Goal: Task Accomplishment & Management: Complete application form

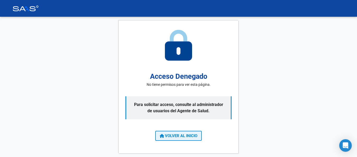
click at [179, 139] on button "VOLVER AL INICIO" at bounding box center [178, 136] width 47 height 10
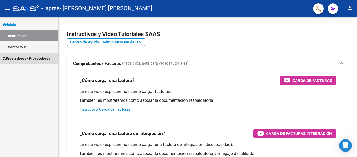
click at [16, 58] on span "Prestadores / Proveedores" at bounding box center [27, 58] width 48 height 6
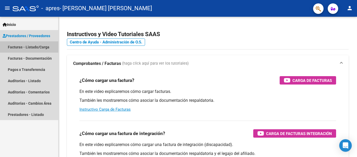
click at [23, 49] on link "Facturas - Listado/Carga" at bounding box center [29, 46] width 58 height 11
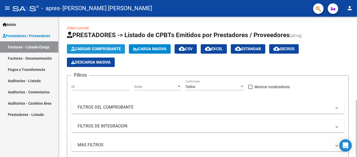
click at [102, 49] on span "Cargar Comprobante" at bounding box center [96, 49] width 50 height 5
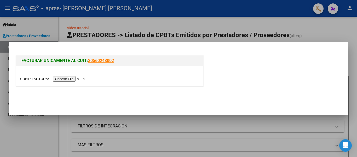
click at [78, 79] on input "file" at bounding box center [53, 78] width 66 height 5
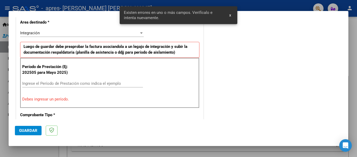
scroll to position [131, 0]
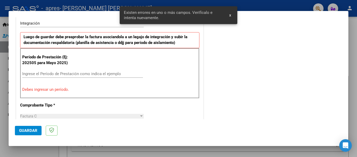
click at [102, 75] on input "Ingrese el Período de Prestación como indica el ejemplo" at bounding box center [82, 73] width 121 height 5
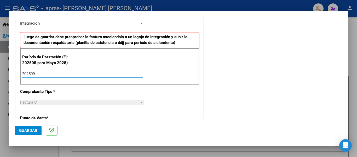
type input "202509"
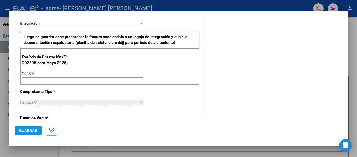
click at [22, 133] on button "Guardar" at bounding box center [28, 130] width 27 height 9
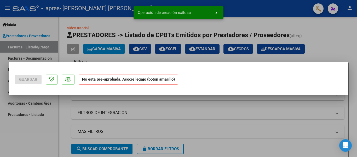
scroll to position [0, 0]
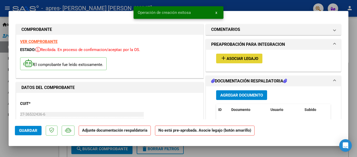
click at [238, 57] on span "Asociar Legajo" at bounding box center [243, 58] width 32 height 5
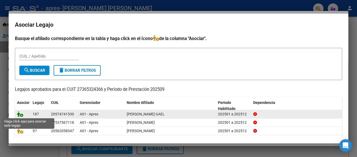
click at [20, 114] on icon at bounding box center [20, 114] width 6 height 6
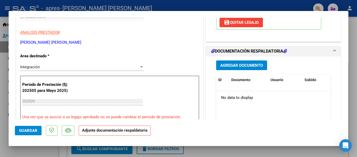
scroll to position [117, 0]
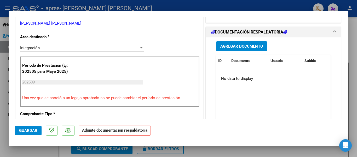
click at [255, 47] on span "Agregar Documento" at bounding box center [242, 46] width 43 height 5
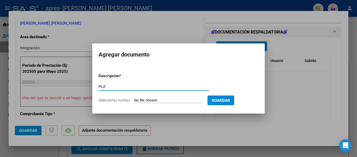
type input "PLANILLA DE ASISTENCIA"
click at [153, 102] on input "Seleccionar Archivo" at bounding box center [168, 100] width 69 height 5
type input "C:\fakepath\1000237872.pdf"
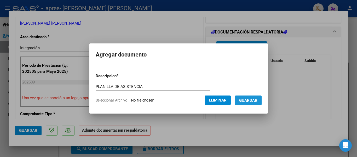
click at [257, 100] on span "Guardar" at bounding box center [248, 100] width 18 height 5
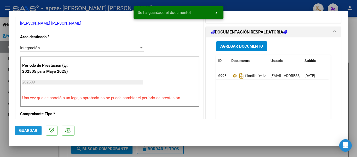
click at [25, 132] on span "Guardar" at bounding box center [28, 130] width 18 height 5
